Goal: Information Seeking & Learning: Compare options

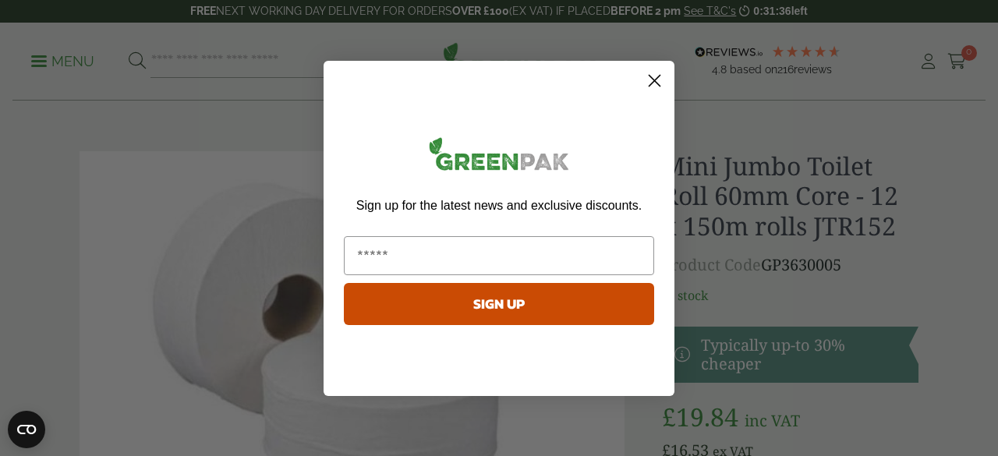
click at [657, 82] on circle "Close dialog" at bounding box center [655, 80] width 26 height 26
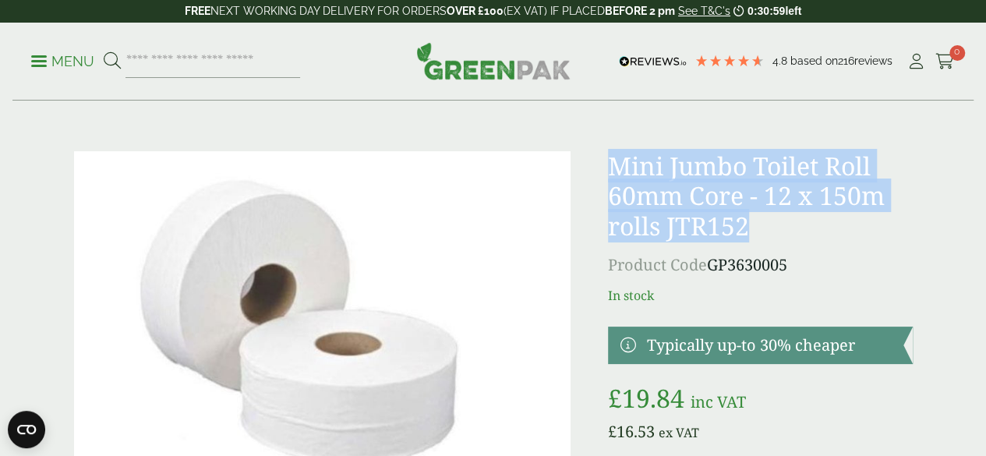
drag, startPoint x: 659, startPoint y: 161, endPoint x: 889, endPoint y: 221, distance: 236.9
click at [889, 221] on h1 "Mini Jumbo Toilet Roll 60mm Core - 12 x 150m rolls JTR152" at bounding box center [760, 196] width 305 height 90
copy h1 "Mini Jumbo Toilet Roll 60mm Core - 12 x 150m rolls JTR152"
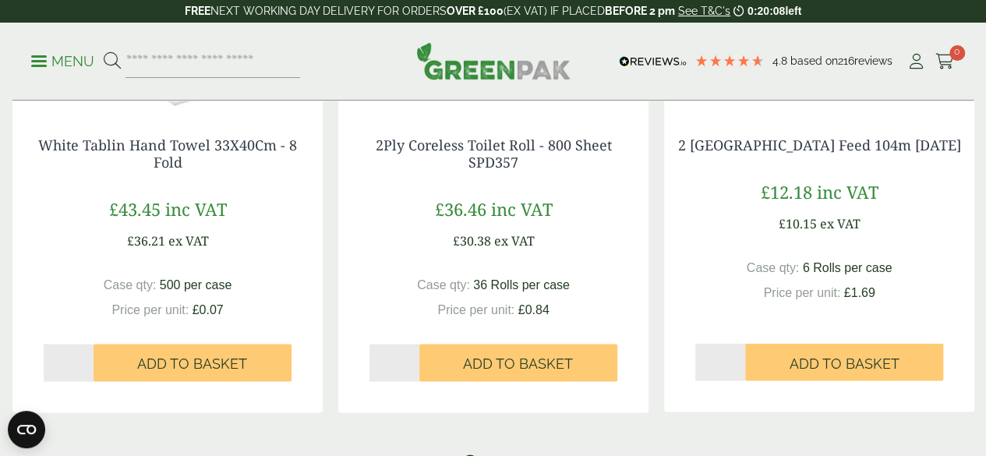
scroll to position [1222, 0]
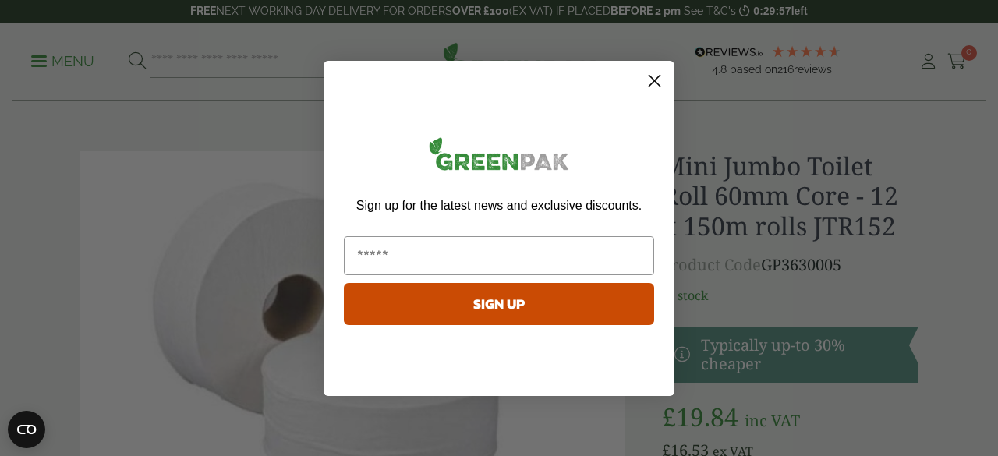
click at [658, 87] on circle "Close dialog" at bounding box center [655, 80] width 26 height 26
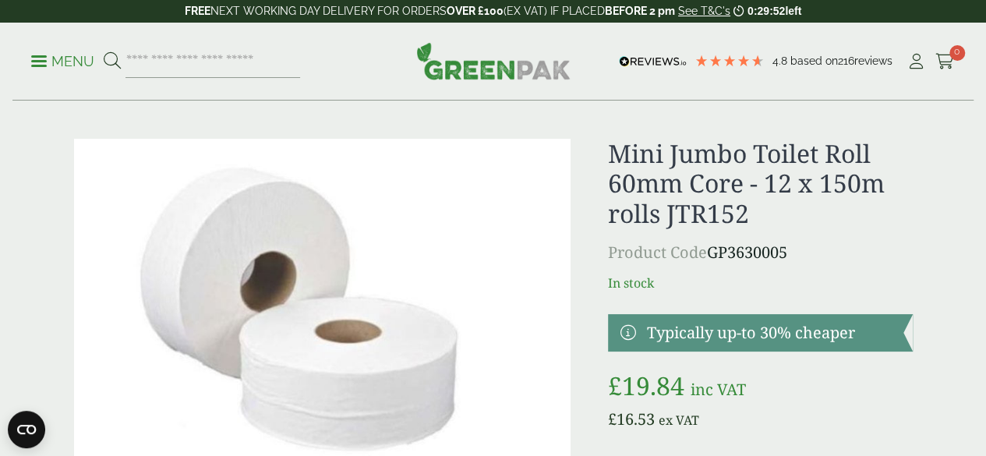
scroll to position [14, 0]
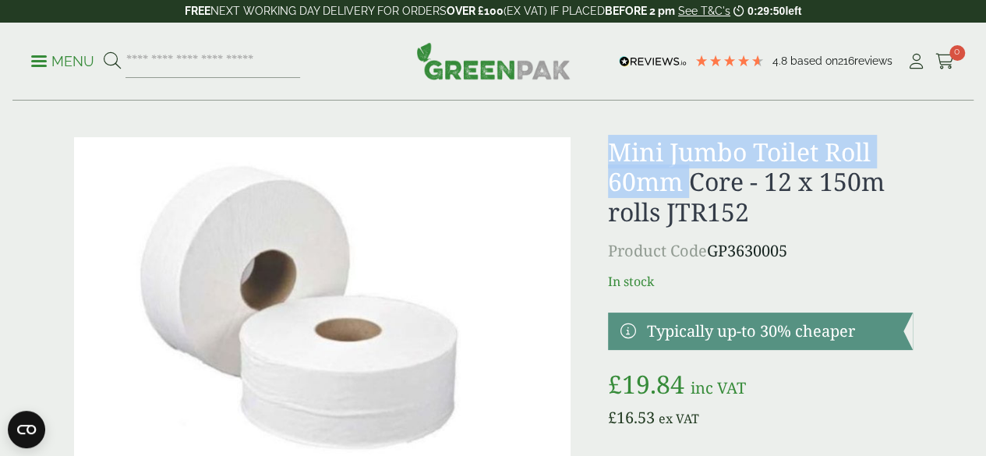
drag, startPoint x: 659, startPoint y: 152, endPoint x: 790, endPoint y: 177, distance: 133.3
click at [790, 177] on h1 "Mini Jumbo Toilet Roll 60mm Core - 12 x 150m rolls JTR152" at bounding box center [760, 182] width 305 height 90
copy h1 "Mini Jumbo Toilet Roll 60mm"
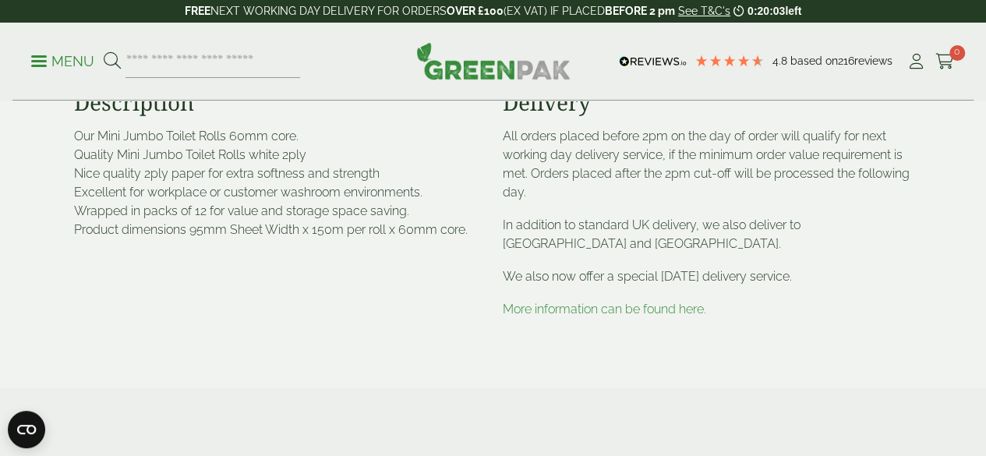
scroll to position [619, 0]
drag, startPoint x: 76, startPoint y: 230, endPoint x: 401, endPoint y: 234, distance: 324.3
click at [401, 234] on p "Our Mini Jumbo Toilet Rolls 60mm core. Quality Mini Jumbo Toilet Rolls white 2p…" at bounding box center [279, 182] width 410 height 112
copy p "Nice quality 2ply paper for extra softness and strength"
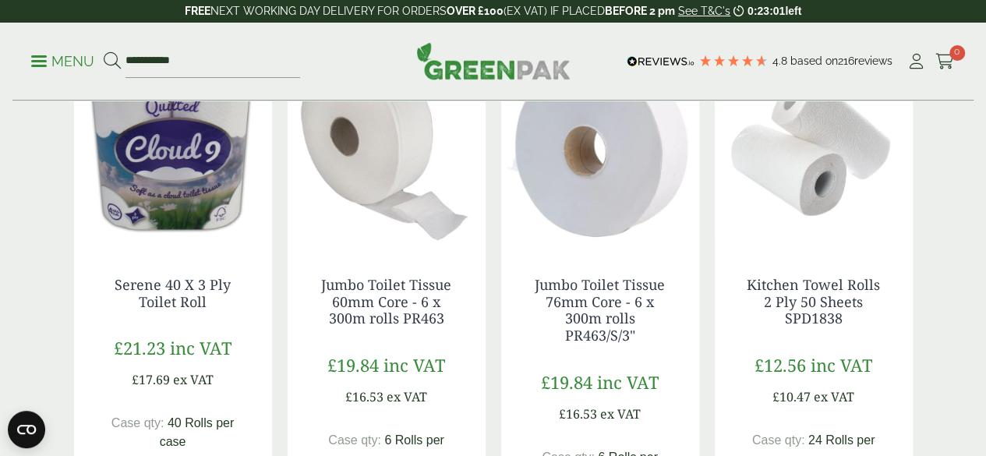
scroll to position [1394, 0]
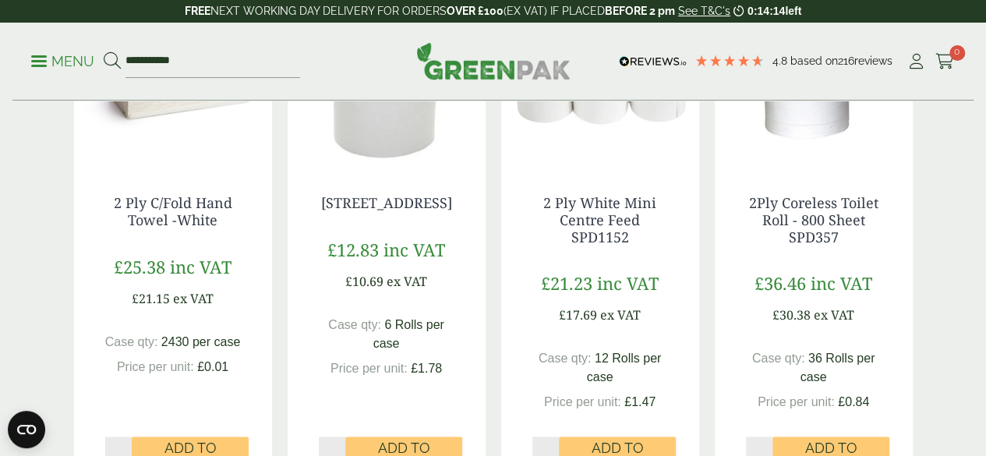
scroll to position [917, 0]
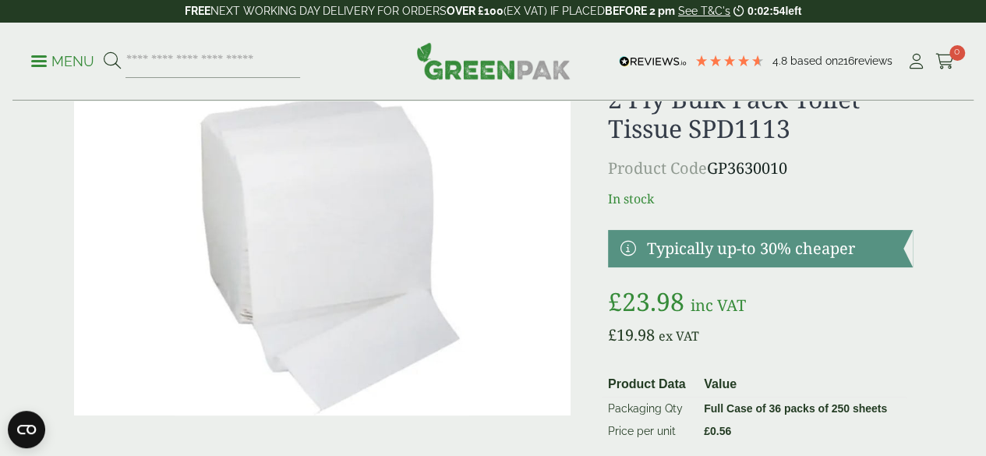
scroll to position [234, 0]
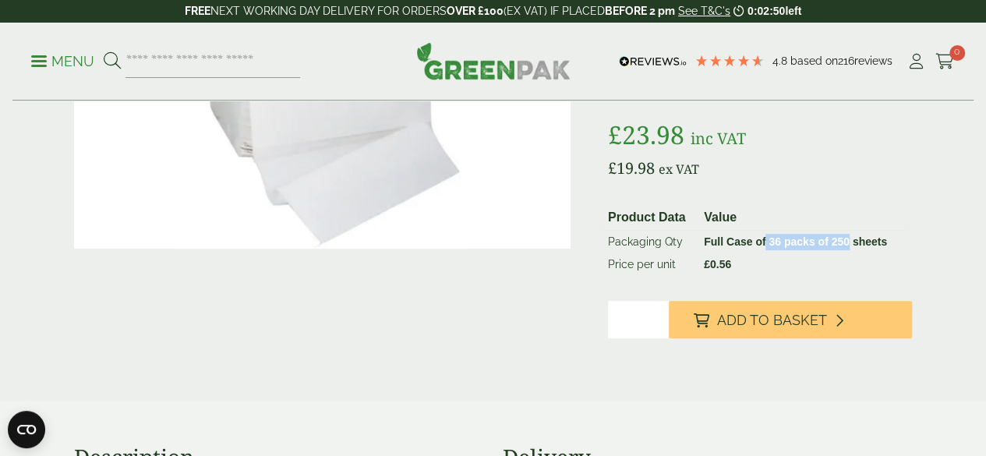
drag, startPoint x: 803, startPoint y: 277, endPoint x: 650, endPoint y: 127, distance: 213.9
click at [886, 248] on strong "Full Case of 36 packs of 250 sheets" at bounding box center [795, 241] width 183 height 12
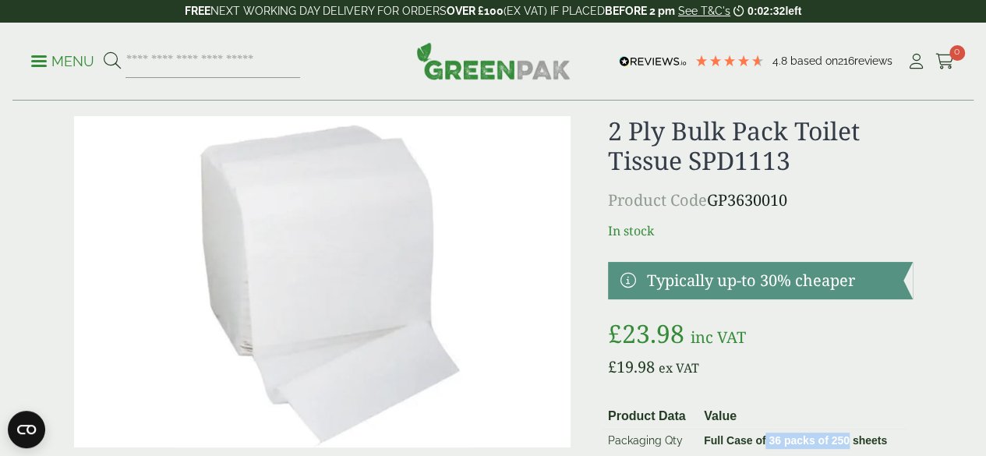
scroll to position [30, 0]
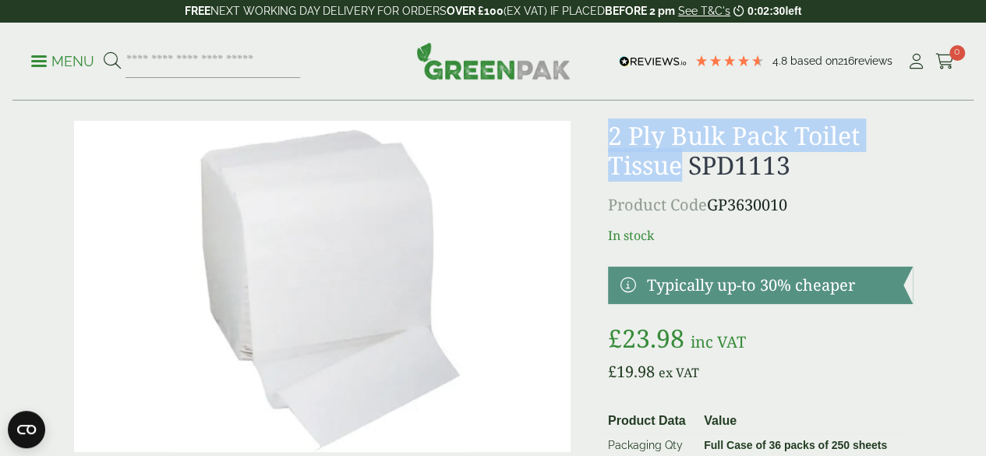
drag, startPoint x: 657, startPoint y: 143, endPoint x: 727, endPoint y: 163, distance: 73.0
click at [727, 163] on h1 "2 Ply Bulk Pack Toilet Tissue SPD1113" at bounding box center [760, 151] width 305 height 60
copy h1 "2 Ply Bulk Pack Toilet Tissue"
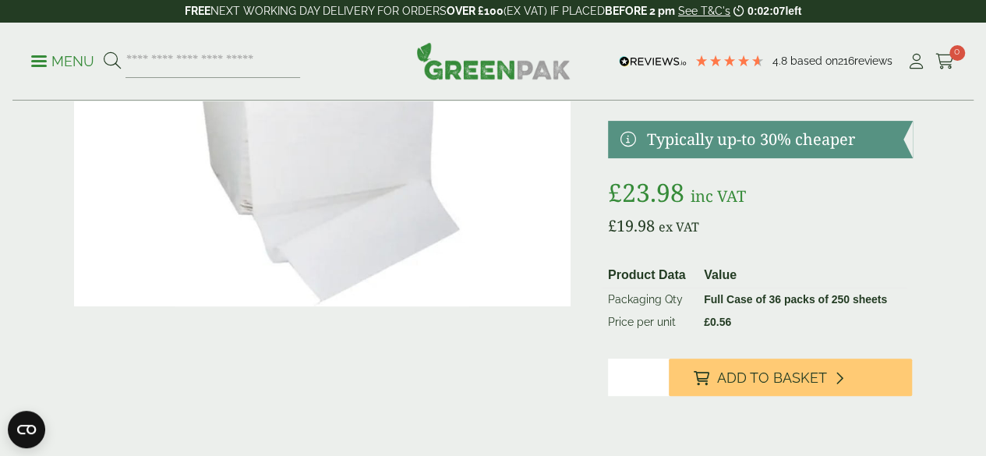
scroll to position [177, 0]
